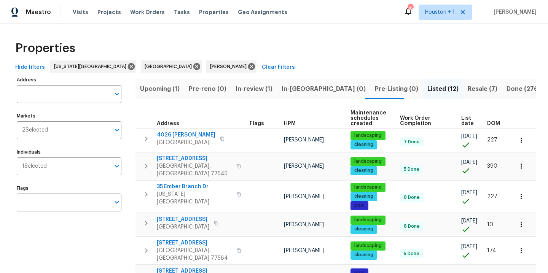
click at [488, 123] on span "DOM" at bounding box center [493, 123] width 13 height 5
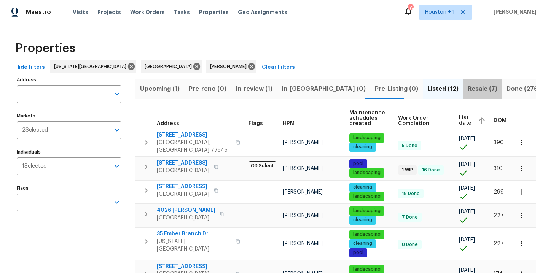
click at [464, 95] on button "Resale (7)" at bounding box center [483, 89] width 39 height 20
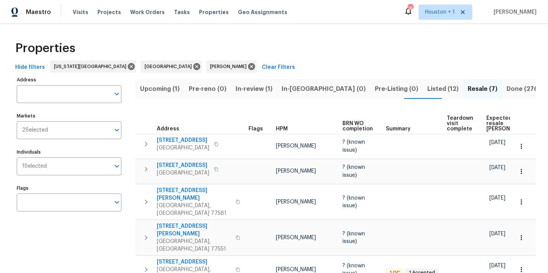
click at [428, 87] on span "Listed (12)" at bounding box center [443, 89] width 31 height 11
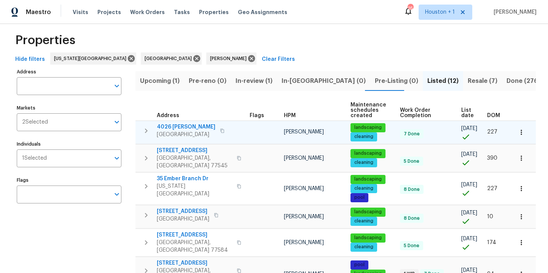
scroll to position [16, 0]
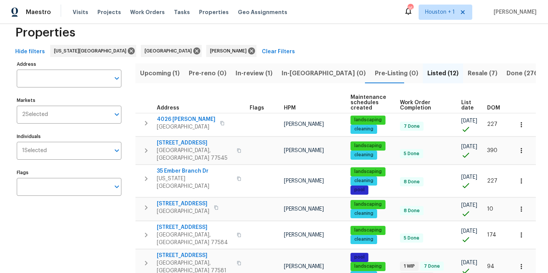
click at [493, 111] on th "DOM" at bounding box center [497, 103] width 26 height 21
click at [492, 108] on span "DOM" at bounding box center [493, 107] width 13 height 5
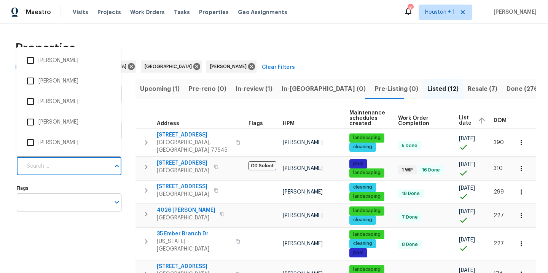
click at [71, 173] on input "Individuals" at bounding box center [66, 167] width 88 height 18
click at [240, 42] on div "Properties" at bounding box center [274, 48] width 524 height 24
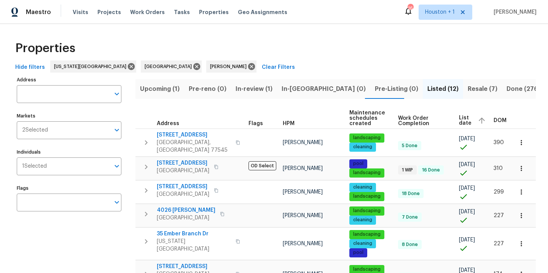
click at [468, 85] on span "Resale (7)" at bounding box center [483, 89] width 30 height 11
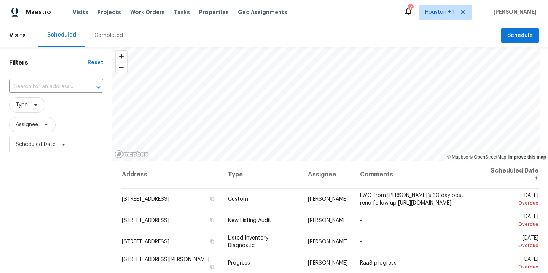
click at [110, 40] on div "Completed" at bounding box center [108, 35] width 47 height 23
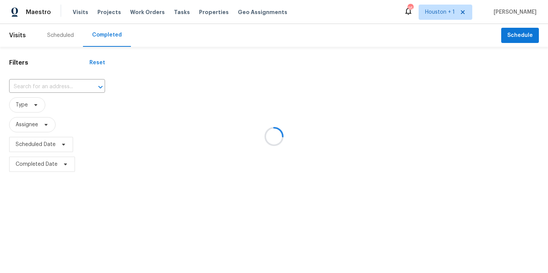
click at [68, 80] on div at bounding box center [274, 136] width 548 height 273
click at [67, 86] on div at bounding box center [274, 136] width 548 height 273
click at [60, 85] on div at bounding box center [274, 136] width 548 height 273
click at [58, 85] on div at bounding box center [274, 136] width 548 height 273
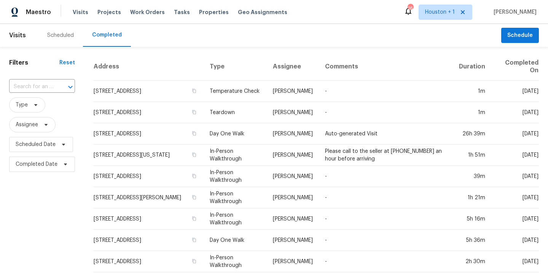
click at [57, 86] on div at bounding box center [65, 87] width 20 height 11
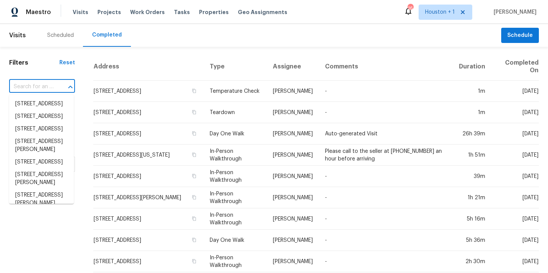
type input "3"
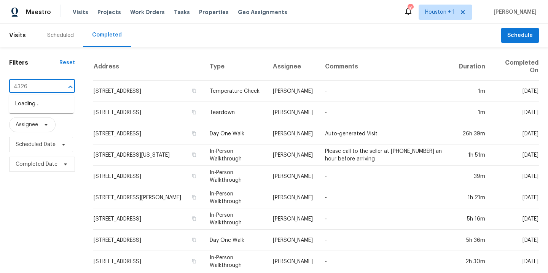
type input "4326 e"
click at [51, 110] on li "[STREET_ADDRESS]" at bounding box center [41, 104] width 65 height 13
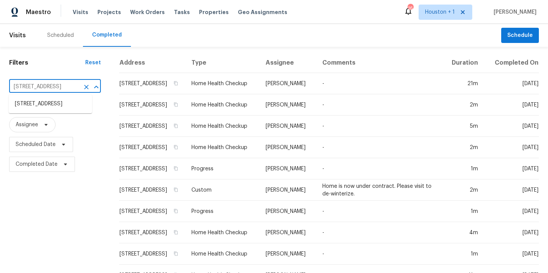
click at [60, 86] on input "[STREET_ADDRESS]" at bounding box center [44, 87] width 70 height 12
type input "35 em"
click at [48, 131] on li "[STREET_ADDRESS][US_STATE]" at bounding box center [50, 120] width 83 height 21
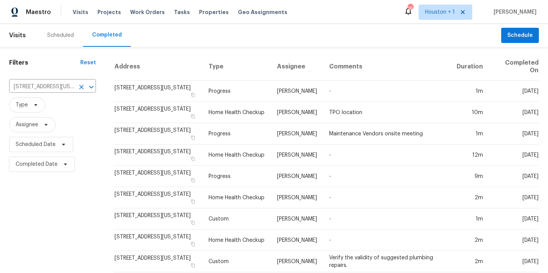
click at [43, 94] on div "[STREET_ADDRESS][US_STATE] ​" at bounding box center [52, 87] width 87 height 16
click at [42, 88] on input "[STREET_ADDRESS][US_STATE]" at bounding box center [42, 87] width 66 height 12
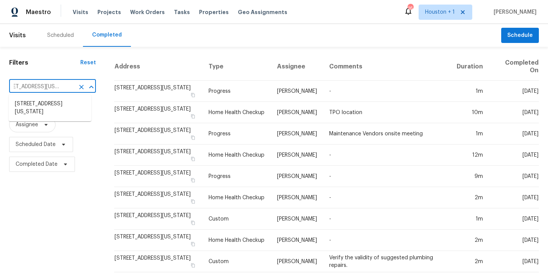
click at [42, 88] on input "[STREET_ADDRESS][US_STATE]" at bounding box center [42, 87] width 66 height 12
type input "5819 t"
click at [31, 102] on li "[STREET_ADDRESS]" at bounding box center [50, 104] width 83 height 13
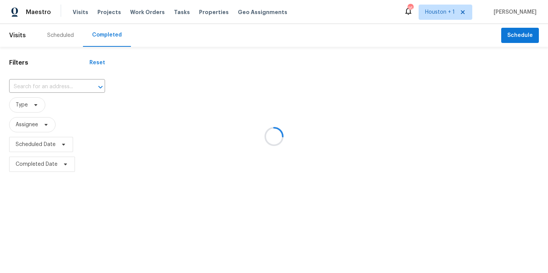
type input "[STREET_ADDRESS]"
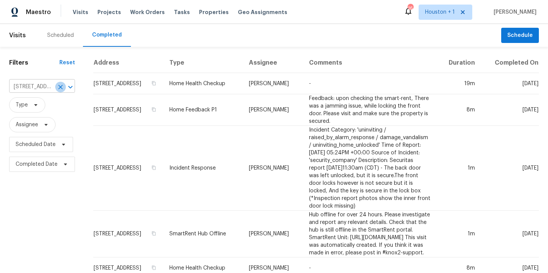
click at [62, 87] on icon "Clear" at bounding box center [61, 87] width 8 height 8
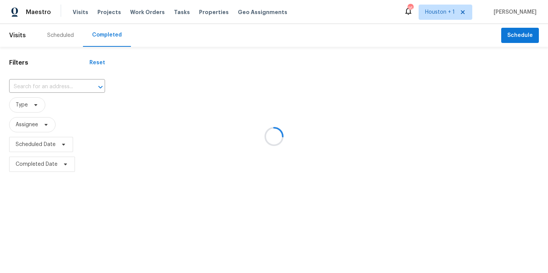
click at [37, 86] on div at bounding box center [274, 136] width 548 height 273
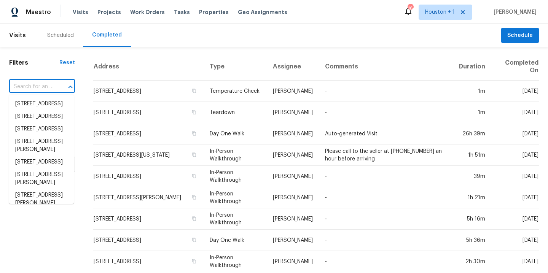
click at [35, 86] on input "text" at bounding box center [31, 87] width 45 height 12
